Goal: Complete application form: Complete application form

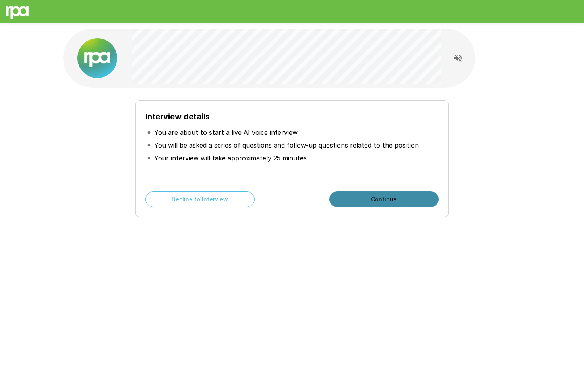
click at [361, 197] on button "Continue" at bounding box center [384, 199] width 109 height 16
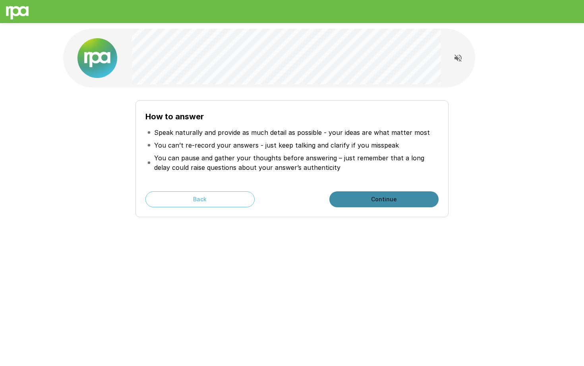
click at [338, 199] on button "Continue" at bounding box center [384, 199] width 109 height 16
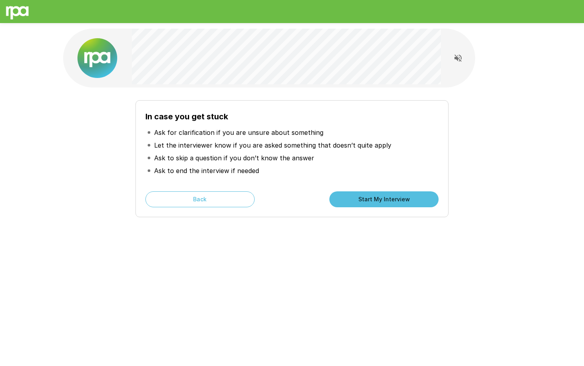
click at [348, 200] on button "Start My Interview" at bounding box center [384, 199] width 109 height 16
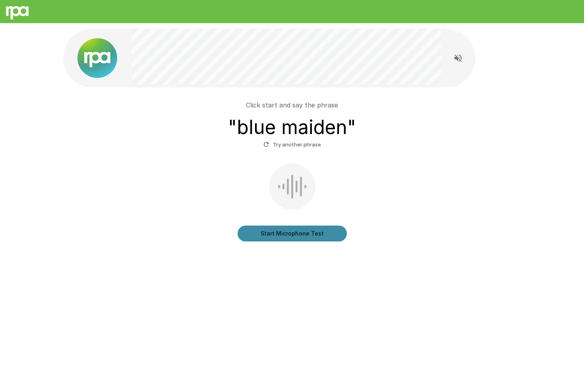
click at [289, 231] on button "Start Microphone Test" at bounding box center [292, 233] width 109 height 16
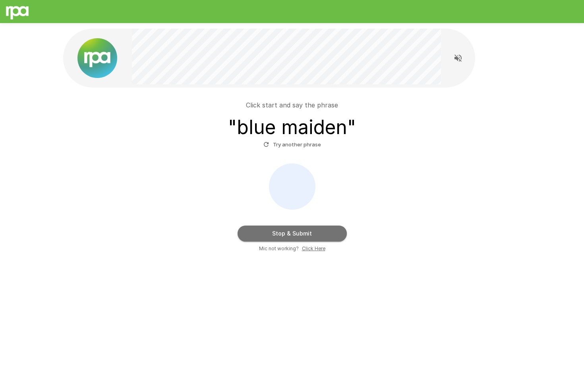
click at [289, 231] on button "Stop & Submit" at bounding box center [292, 233] width 109 height 16
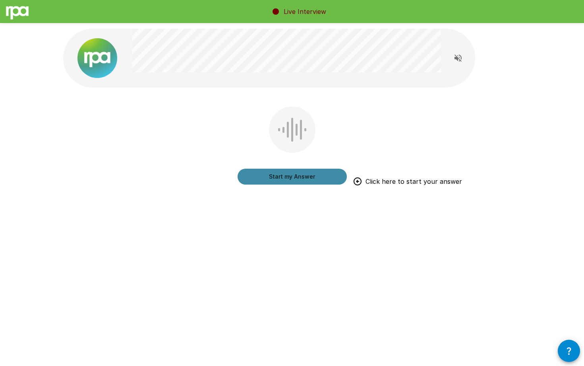
click at [287, 181] on button "Start my Answer" at bounding box center [292, 177] width 109 height 16
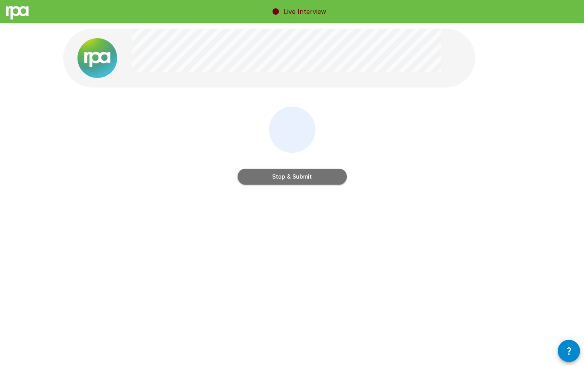
click at [287, 178] on button "Stop & Submit" at bounding box center [292, 177] width 109 height 16
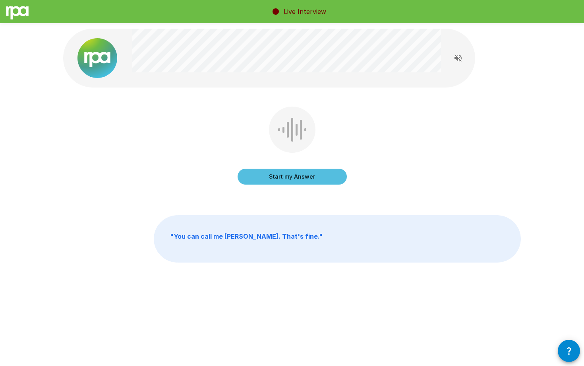
click at [275, 181] on button "Start my Answer" at bounding box center [292, 177] width 109 height 16
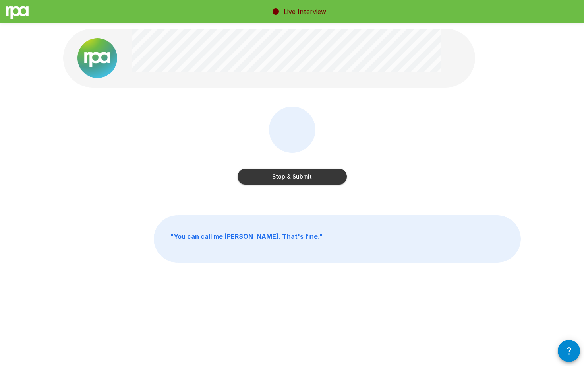
click at [279, 181] on button "Stop & Submit" at bounding box center [292, 177] width 109 height 16
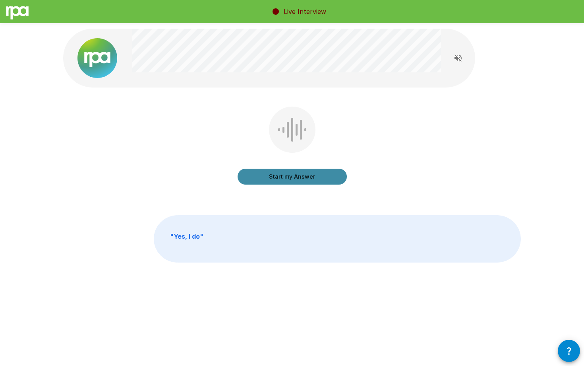
click at [283, 174] on button "Start my Answer" at bounding box center [292, 177] width 109 height 16
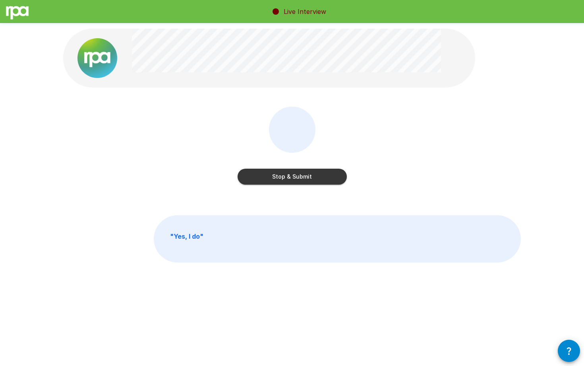
click at [292, 175] on button "Stop & Submit" at bounding box center [292, 177] width 109 height 16
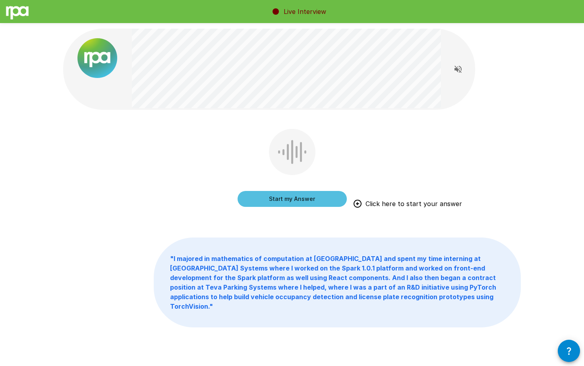
click at [310, 195] on button "Start my Answer" at bounding box center [292, 199] width 109 height 16
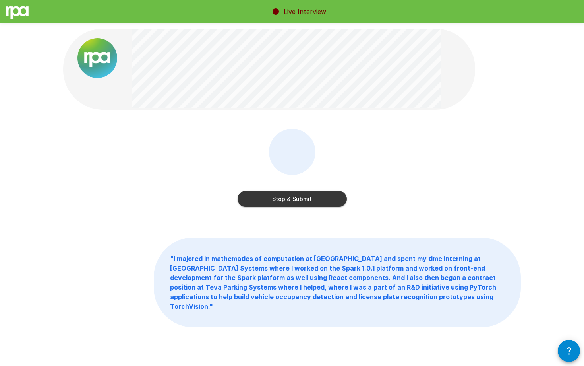
click at [536, 213] on div "Stop & Submit " I majored in mathematics of computation at [GEOGRAPHIC_DATA] an…" at bounding box center [292, 195] width 584 height 391
click at [313, 196] on button "Stop & Submit" at bounding box center [292, 199] width 109 height 16
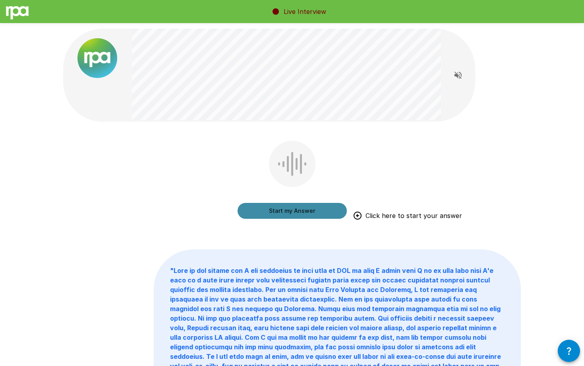
click at [287, 209] on button "Start my Answer" at bounding box center [292, 211] width 109 height 16
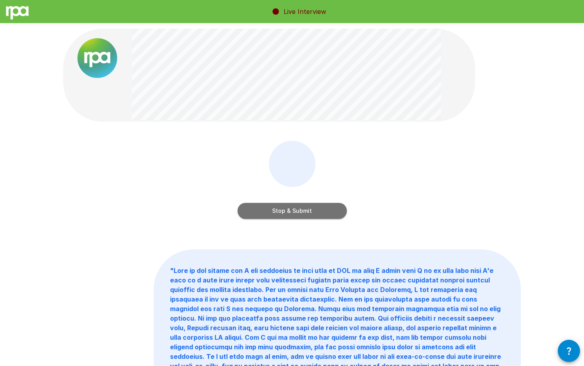
click at [294, 211] on button "Stop & Submit" at bounding box center [292, 211] width 109 height 16
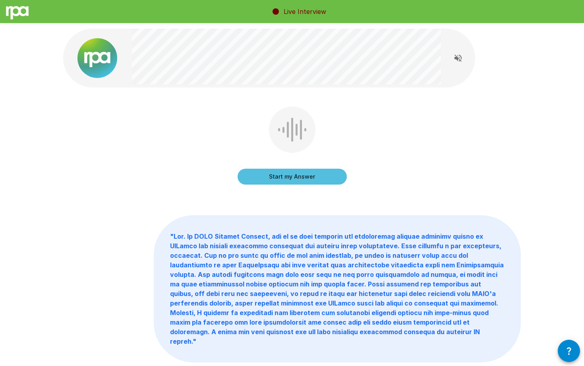
click at [265, 171] on button "Start my Answer" at bounding box center [292, 177] width 109 height 16
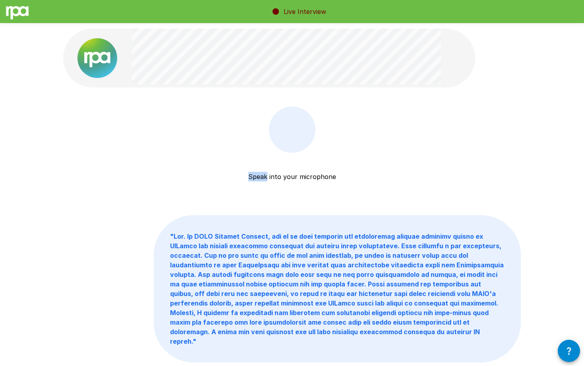
click at [265, 171] on p "Speak into your microphone" at bounding box center [292, 167] width 88 height 29
click at [282, 181] on button "Stop & Submit" at bounding box center [292, 177] width 109 height 16
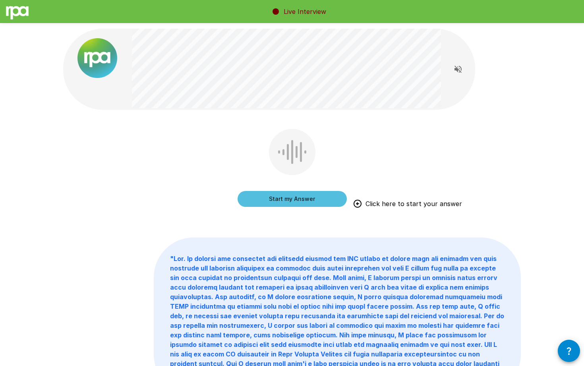
click at [308, 193] on button "Start my Answer" at bounding box center [292, 199] width 109 height 16
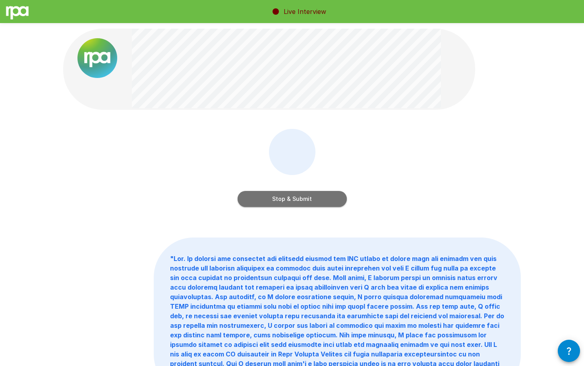
click at [308, 193] on button "Stop & Submit" at bounding box center [292, 199] width 109 height 16
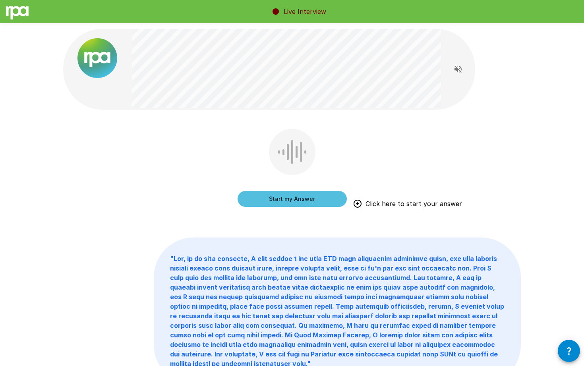
click at [310, 195] on button "Start my Answer" at bounding box center [292, 199] width 109 height 16
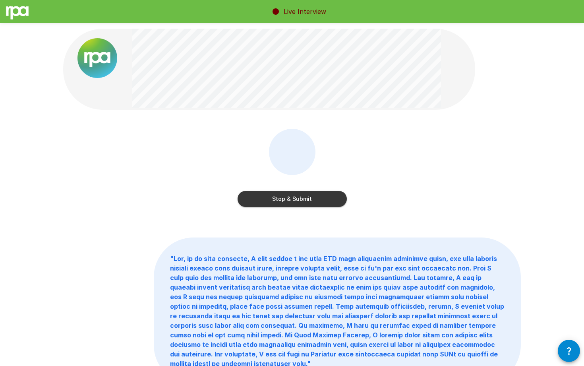
click at [310, 195] on button "Stop & Submit" at bounding box center [292, 199] width 109 height 16
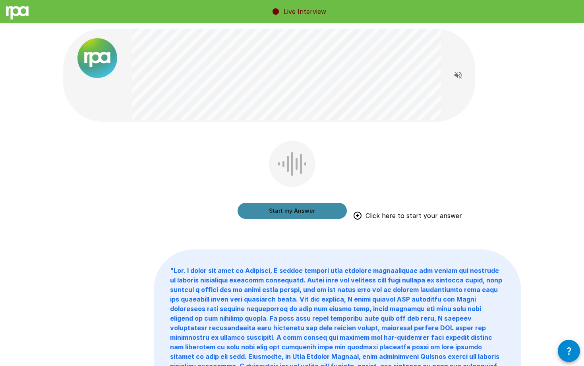
click at [297, 208] on button "Start my Answer" at bounding box center [292, 211] width 109 height 16
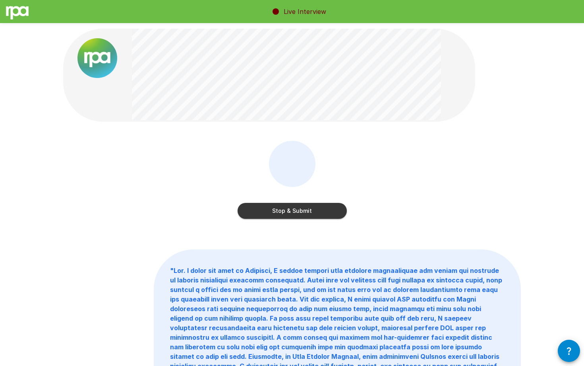
scroll to position [8, 0]
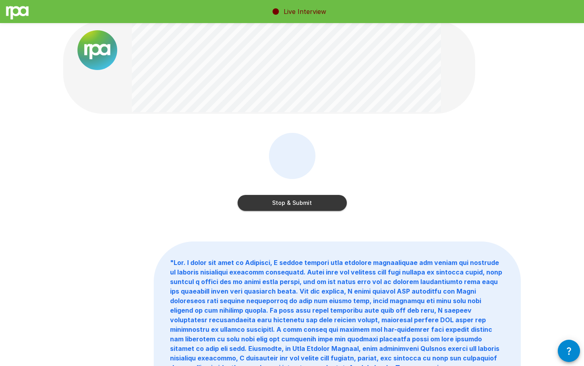
click at [292, 202] on button "Stop & Submit" at bounding box center [292, 203] width 109 height 16
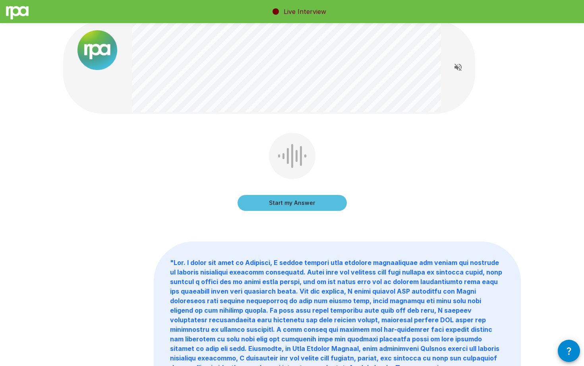
scroll to position [0, 0]
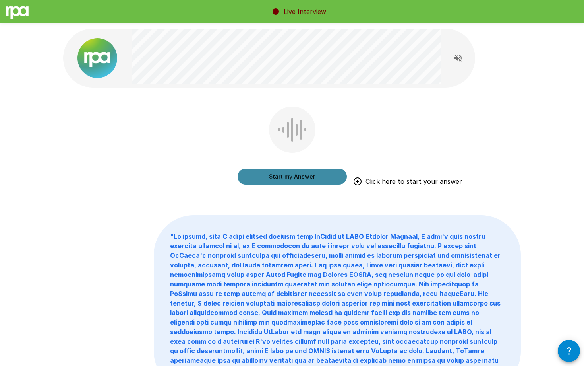
click at [292, 176] on button "Start my Answer" at bounding box center [292, 177] width 109 height 16
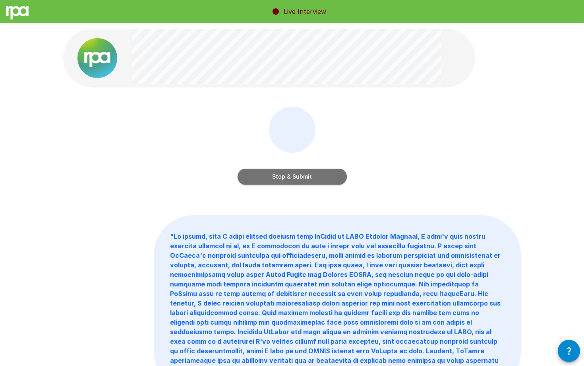
click at [293, 176] on button "Stop & Submit" at bounding box center [292, 177] width 109 height 16
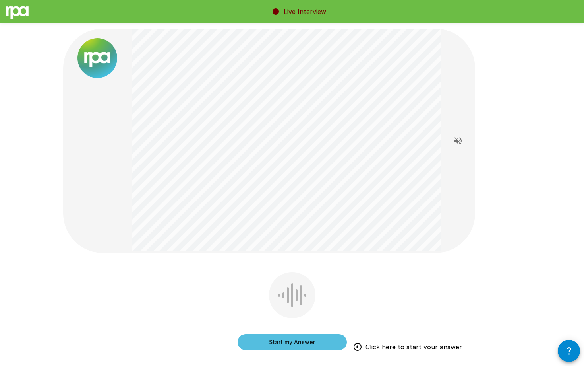
click at [288, 338] on button "Start my Answer" at bounding box center [292, 342] width 109 height 16
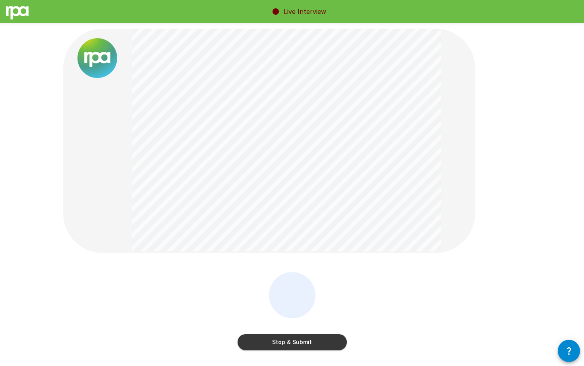
click at [301, 340] on button "Stop & Submit" at bounding box center [292, 342] width 109 height 16
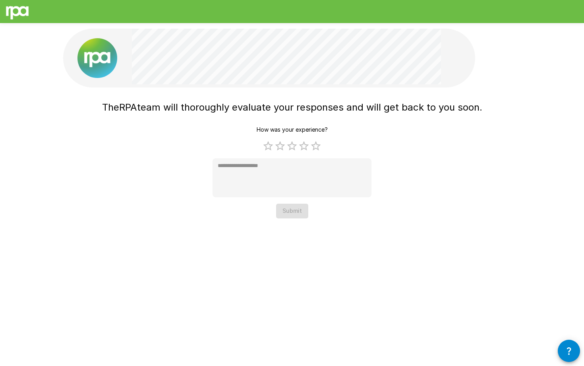
type textarea "*"
